Goal: Task Accomplishment & Management: Manage account settings

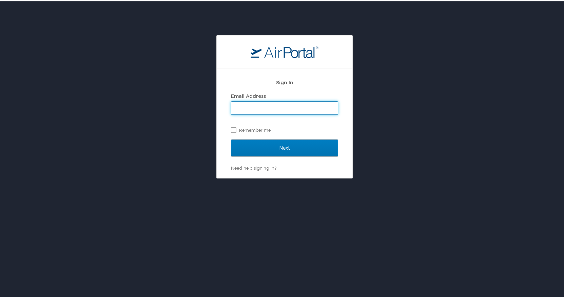
type input "[EMAIL_ADDRESS][DOMAIN_NAME]"
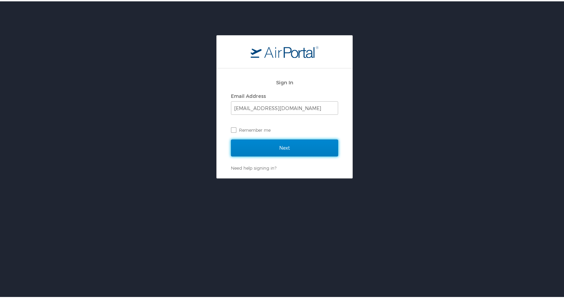
click at [283, 147] on input "Next" at bounding box center [284, 146] width 107 height 17
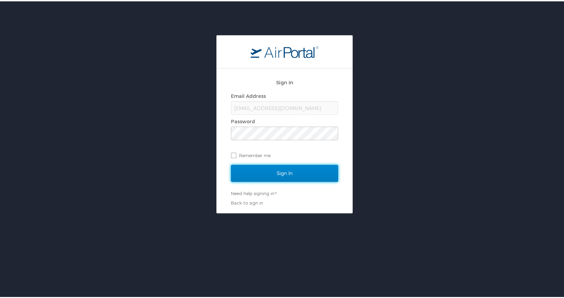
click at [280, 172] on input "Sign In" at bounding box center [284, 172] width 107 height 17
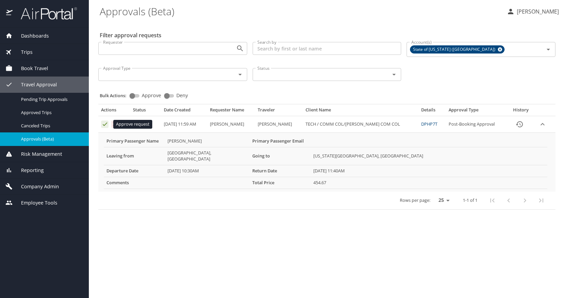
click at [105, 125] on icon "Approval table" at bounding box center [105, 124] width 4 height 3
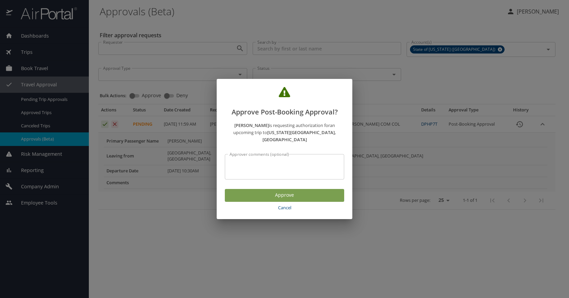
click at [312, 197] on button "Approve" at bounding box center [284, 195] width 119 height 13
